Goal: Task Accomplishment & Management: Manage account settings

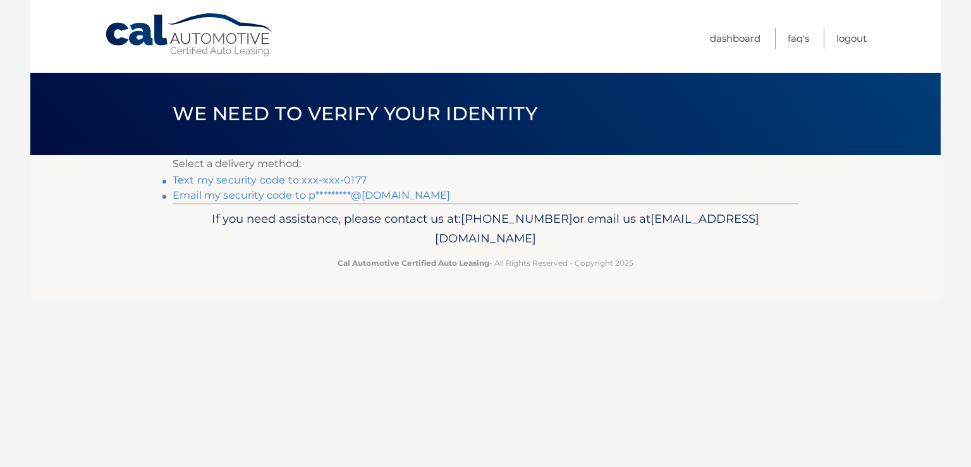
click at [209, 183] on link "Text my security code to xxx-xxx-0177" at bounding box center [270, 180] width 194 height 12
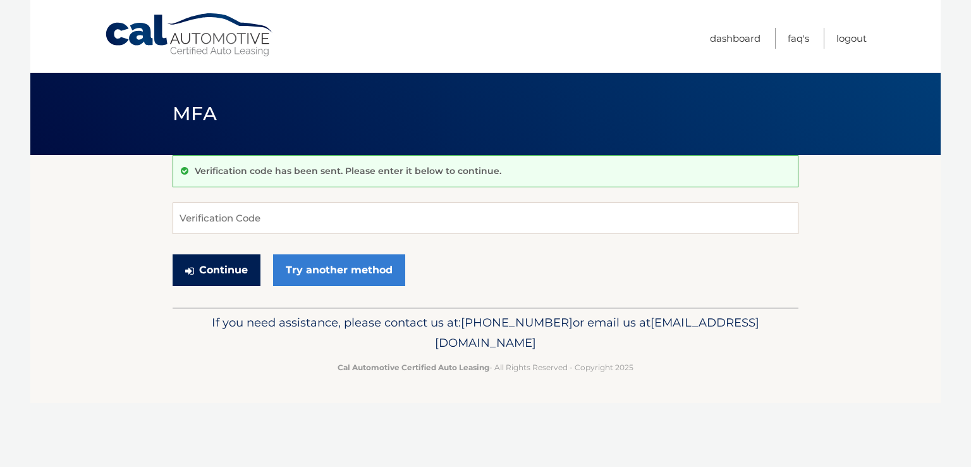
click at [217, 276] on button "Continue" at bounding box center [217, 270] width 88 height 32
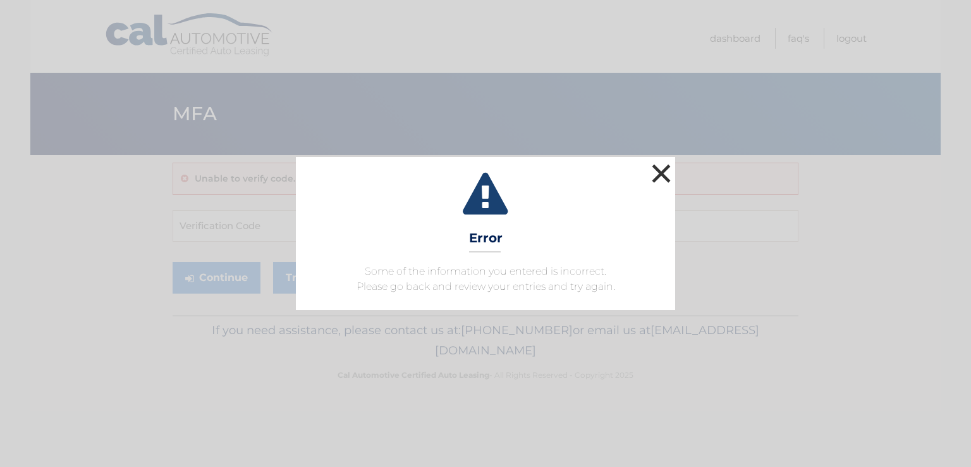
click at [652, 168] on button "×" at bounding box center [661, 173] width 25 height 25
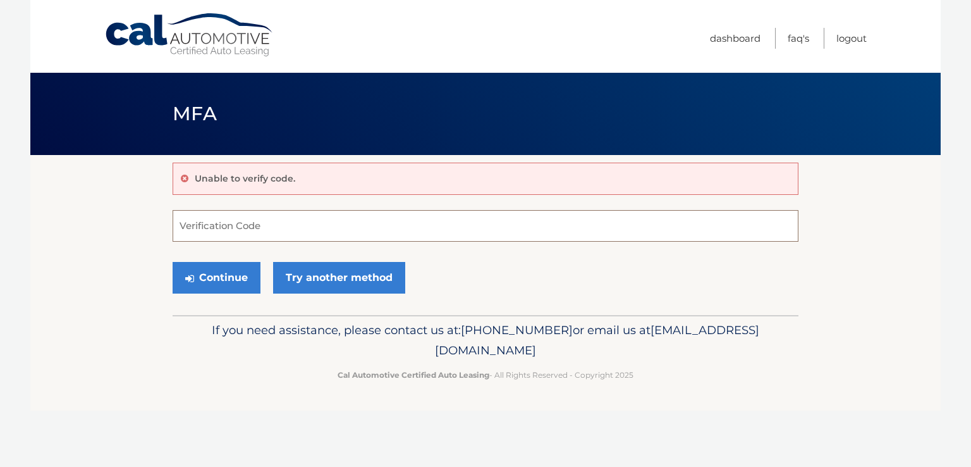
click at [312, 219] on input "Verification Code" at bounding box center [486, 226] width 626 height 32
type input "697234"
click at [250, 284] on button "Continue" at bounding box center [217, 278] width 88 height 32
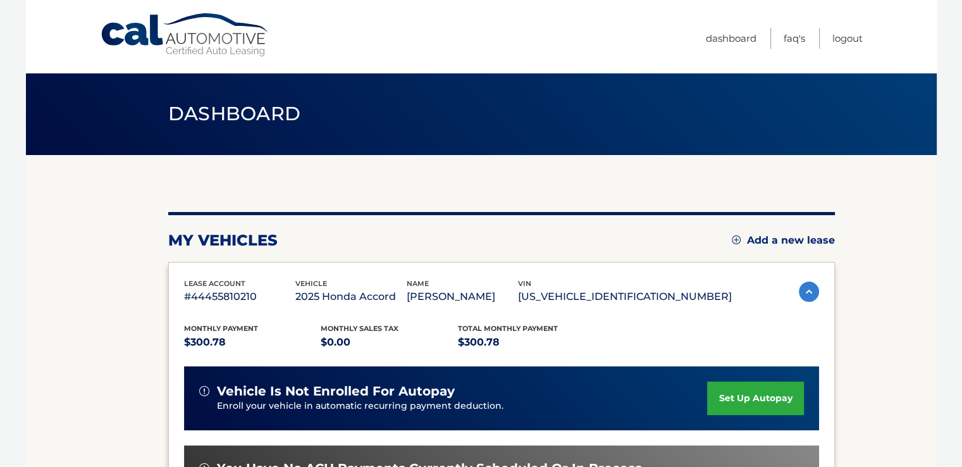
scroll to position [126, 0]
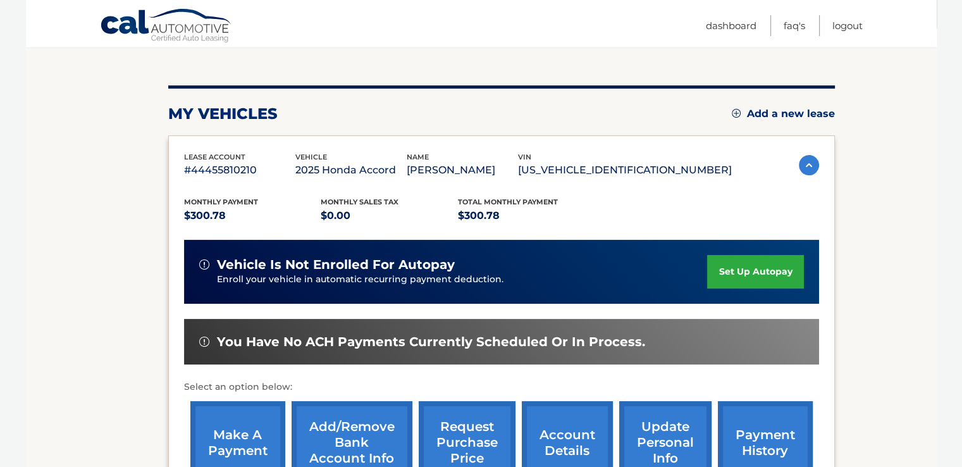
click at [234, 446] on link "make a payment" at bounding box center [237, 442] width 95 height 83
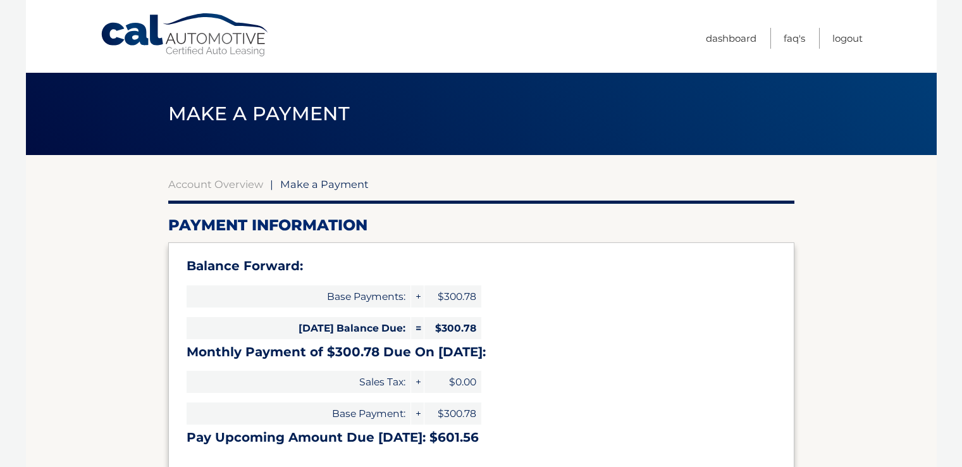
select select "ODk2ZDViOTctY2Y0Yy00ZjhiLTg3NTAtNjRlNWM0ZWJlYzk4"
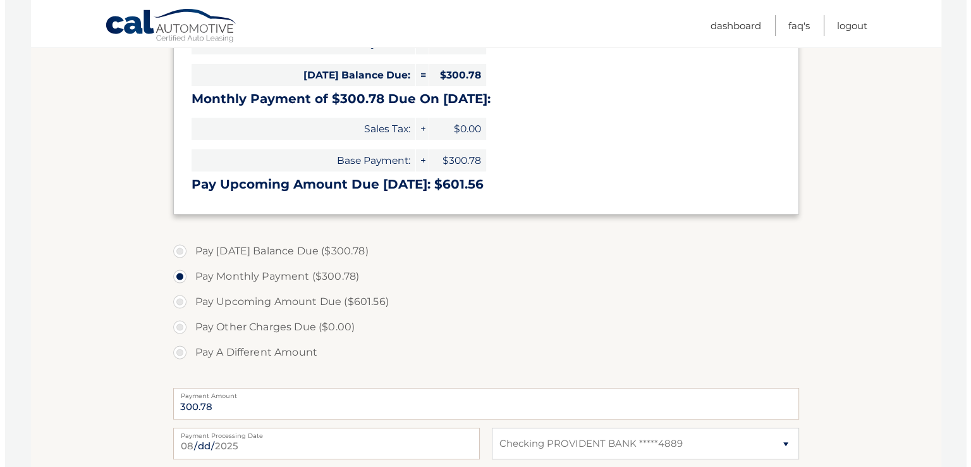
scroll to position [443, 0]
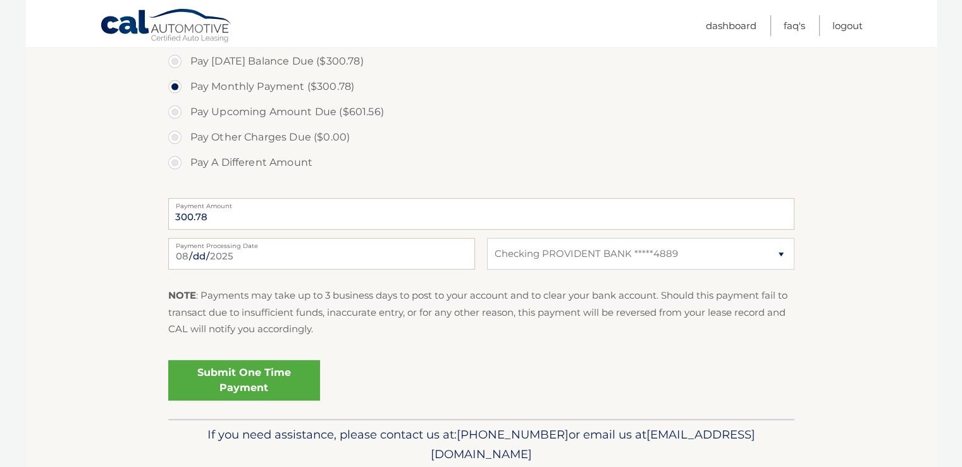
click at [255, 377] on link "Submit One Time Payment" at bounding box center [244, 380] width 152 height 40
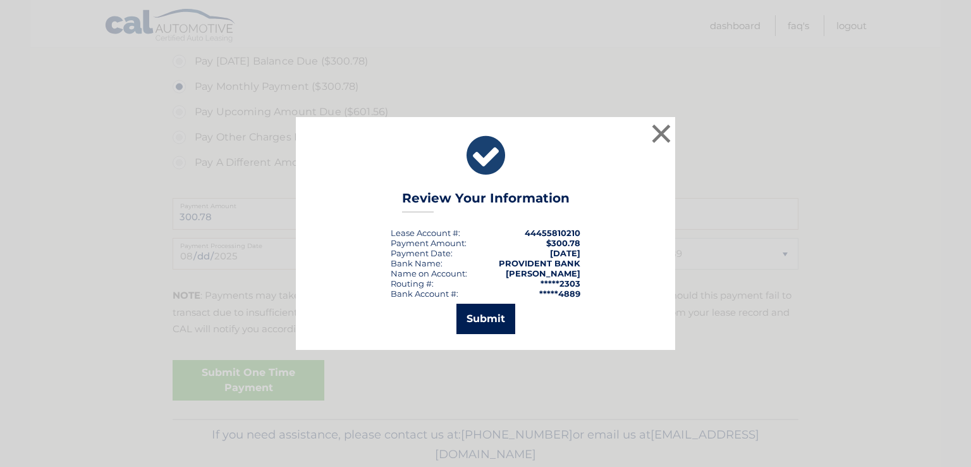
click at [496, 315] on button "Submit" at bounding box center [485, 318] width 59 height 30
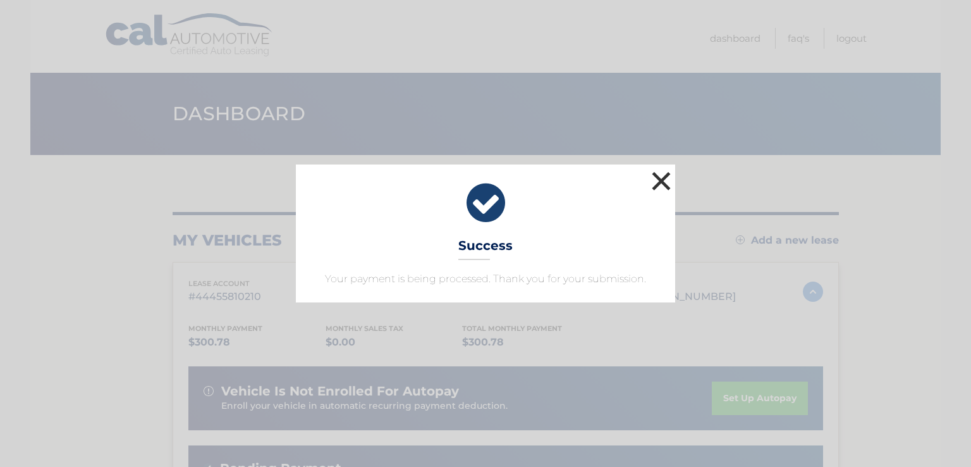
click at [666, 173] on button "×" at bounding box center [661, 180] width 25 height 25
